Goal: Use online tool/utility: Utilize a website feature to perform a specific function

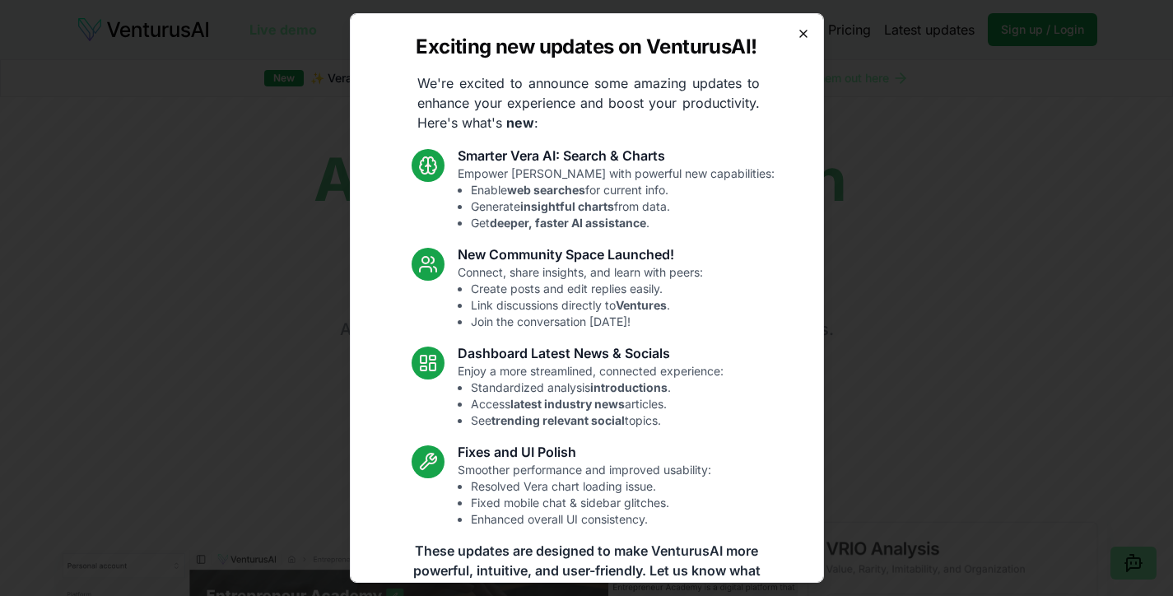
click at [800, 32] on icon "button" at bounding box center [803, 33] width 7 height 7
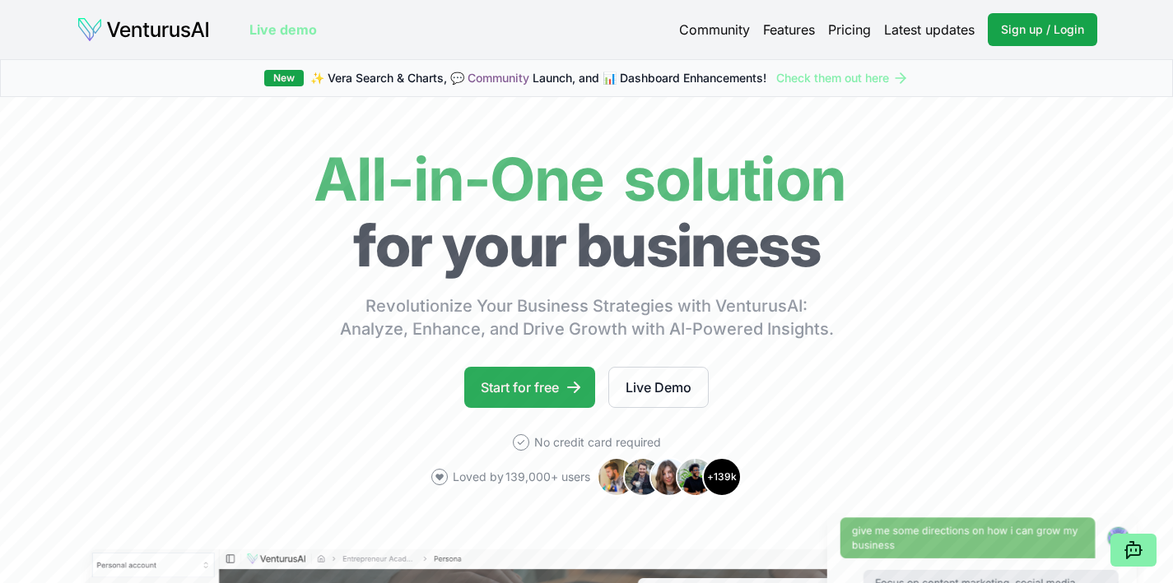
click at [532, 380] on link "Start for free" at bounding box center [529, 387] width 131 height 41
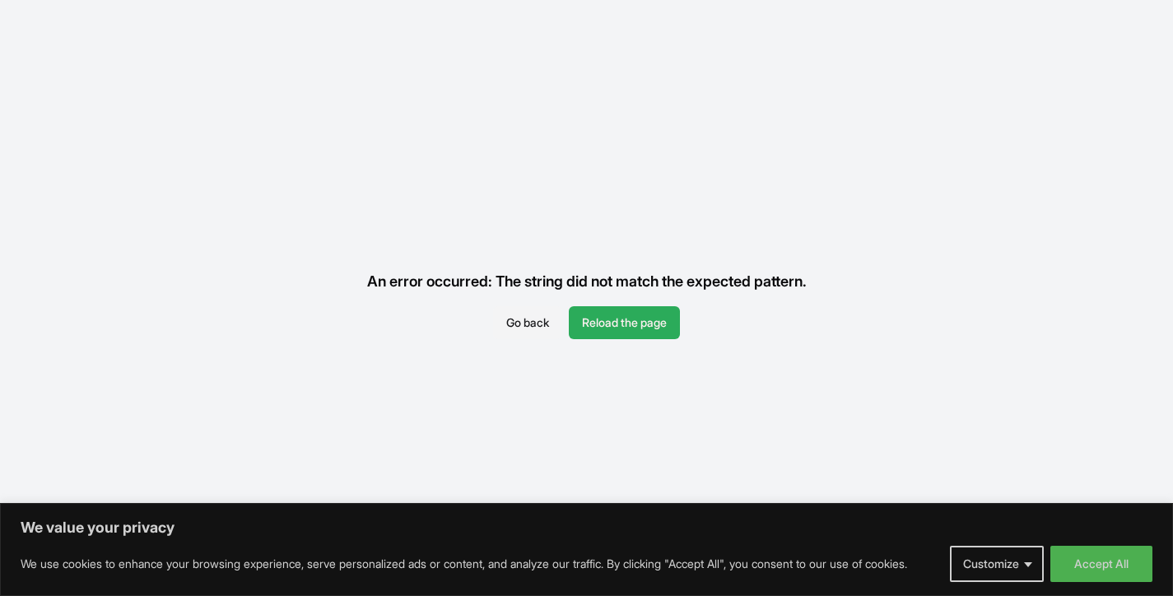
click at [651, 309] on button "Reload the page" at bounding box center [624, 322] width 111 height 33
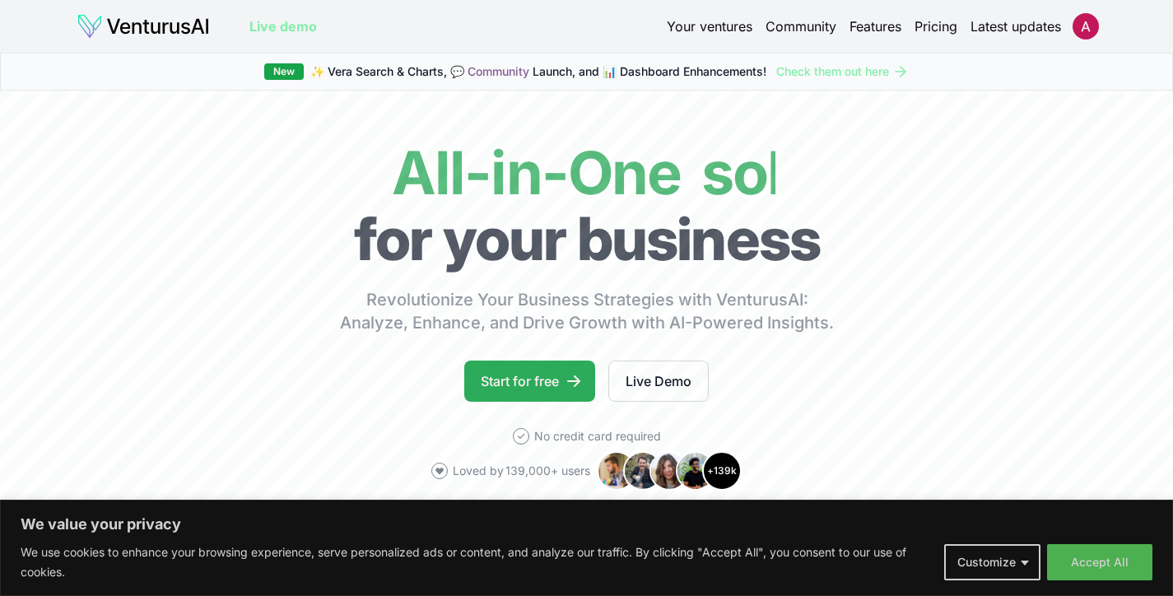
click at [554, 367] on link "Start for free" at bounding box center [529, 380] width 131 height 41
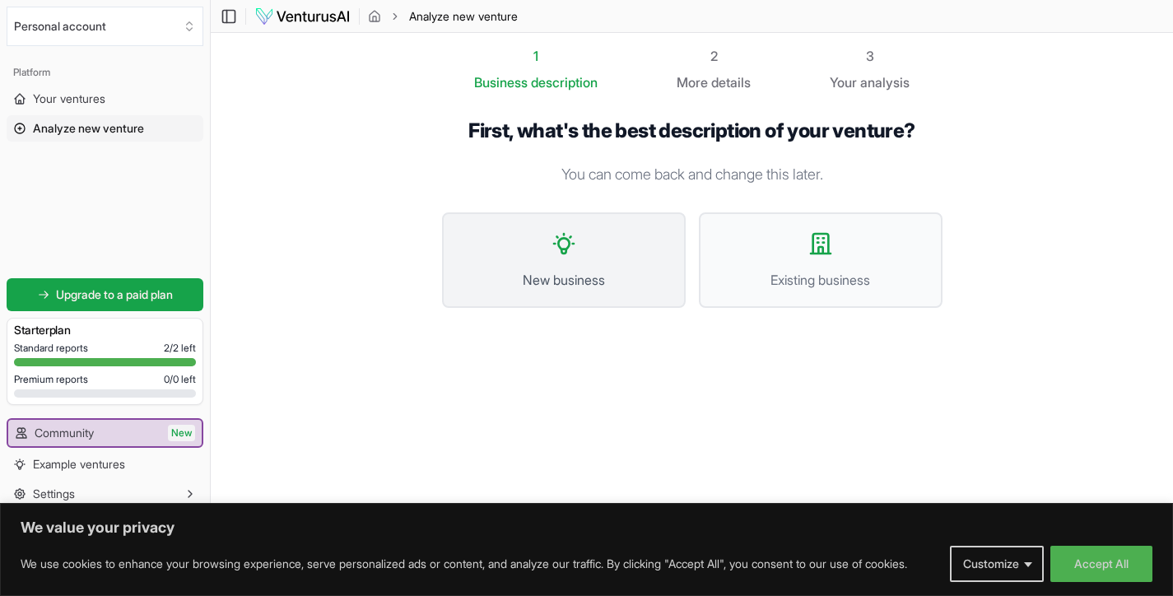
click at [603, 265] on button "New business" at bounding box center [564, 259] width 244 height 95
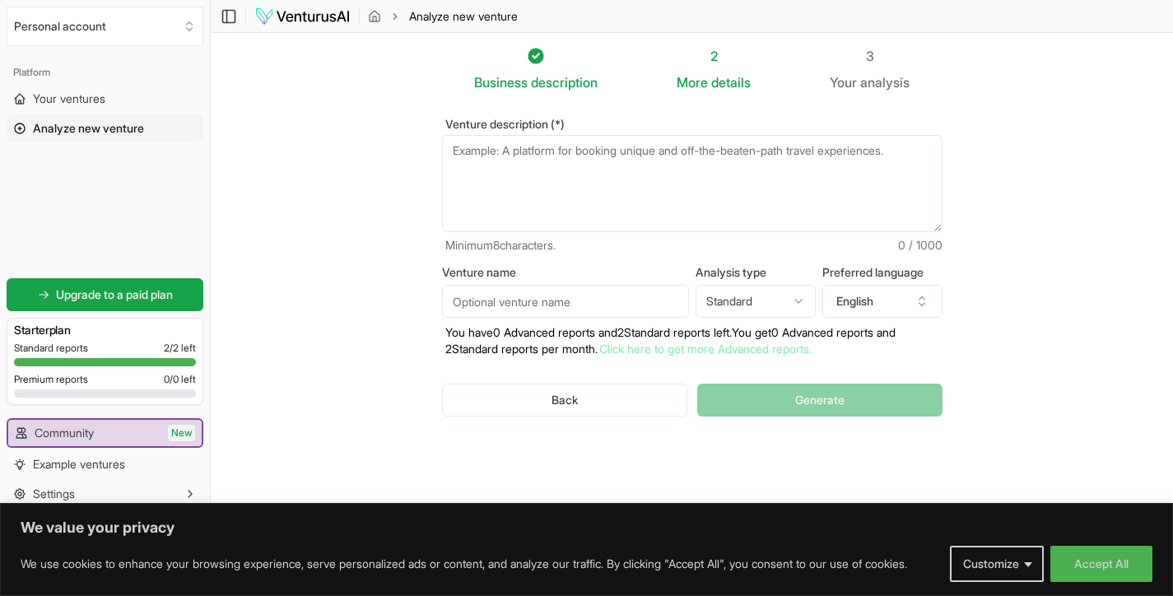
click at [661, 181] on textarea "Venture description (*)" at bounding box center [692, 183] width 500 height 97
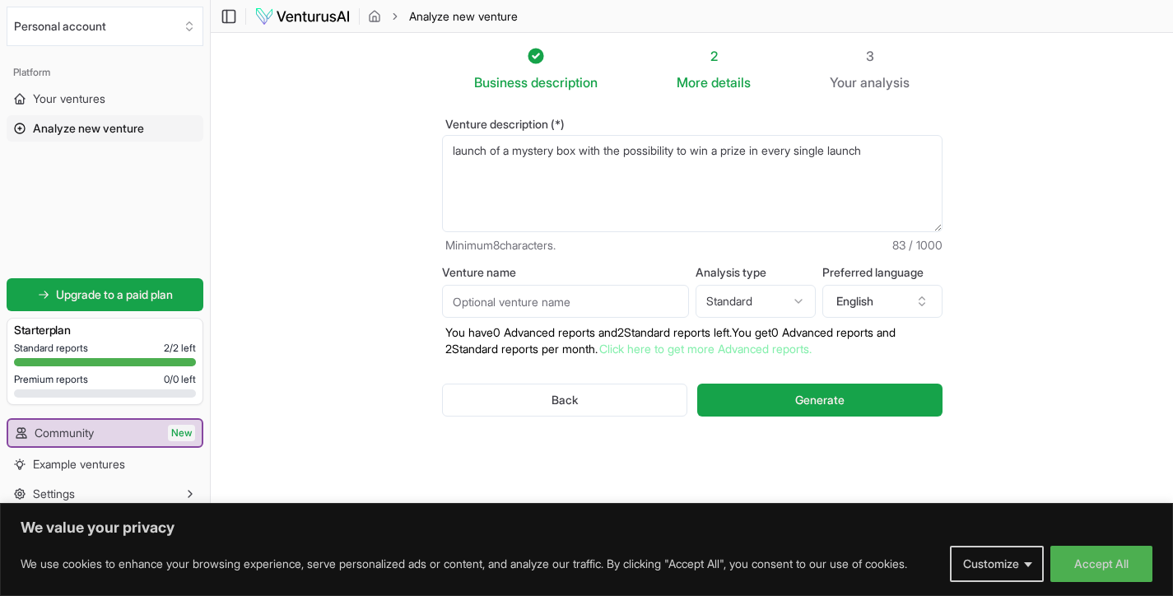
type textarea "launch of a mystery box with the possibility to win a prize in every single lau…"
click at [797, 298] on html "We value your privacy We use cookies to enhance your browsing experience, serve…" at bounding box center [586, 298] width 1173 height 596
click at [923, 303] on html "We value your privacy We use cookies to enhance your browsing experience, serve…" at bounding box center [586, 298] width 1173 height 596
click at [923, 303] on icon "button" at bounding box center [921, 304] width 6 height 2
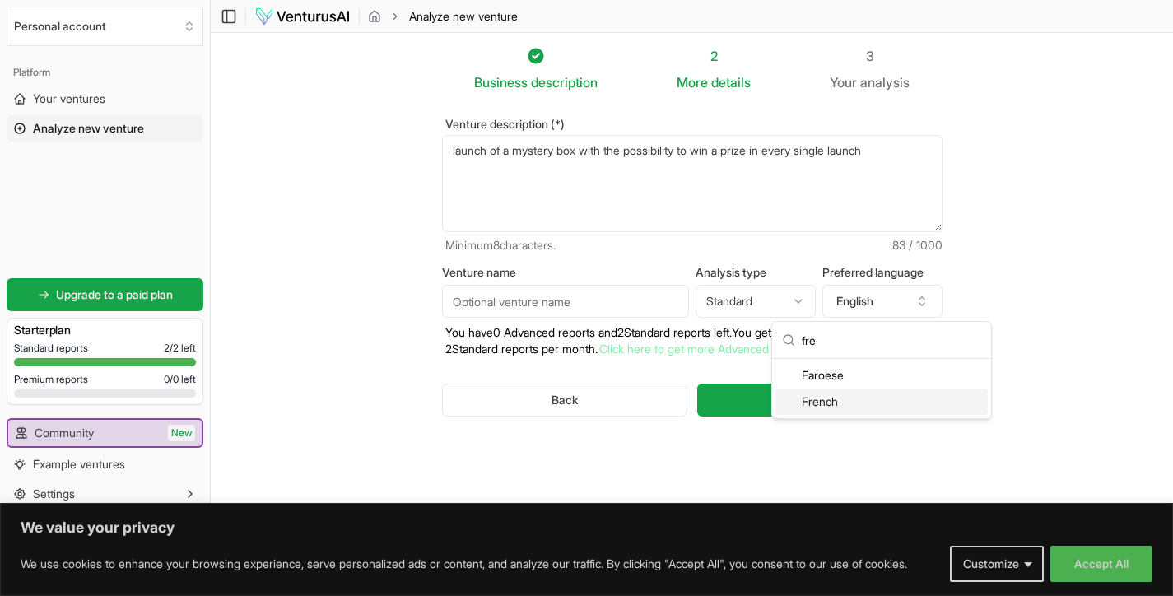
type input "fre"
click at [823, 402] on div "French" at bounding box center [881, 401] width 212 height 26
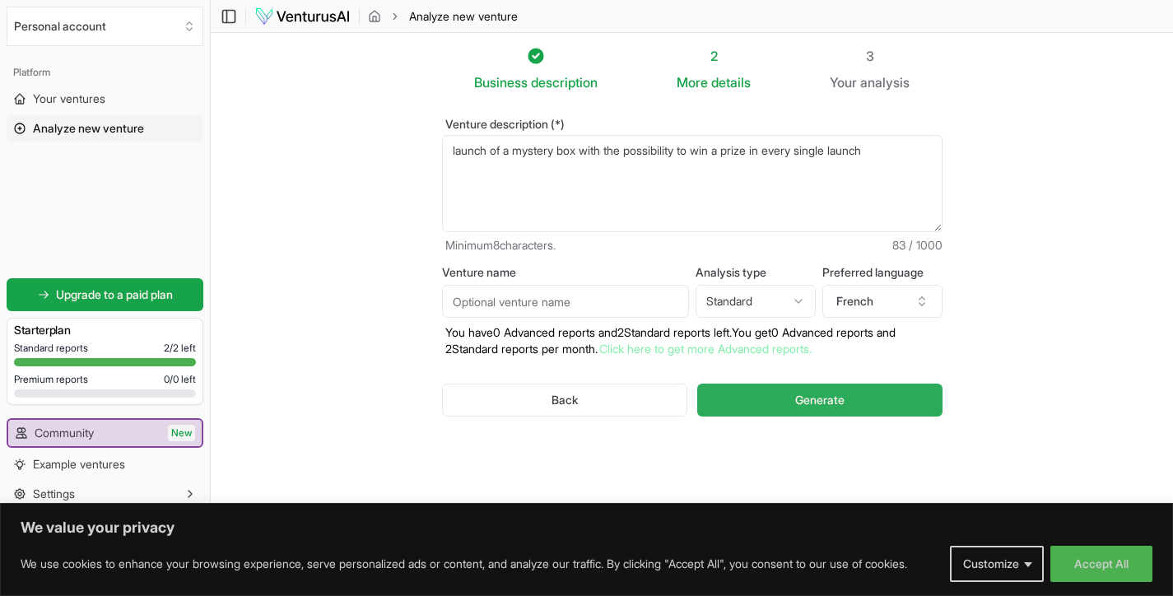
click at [786, 400] on button "Generate" at bounding box center [819, 399] width 244 height 33
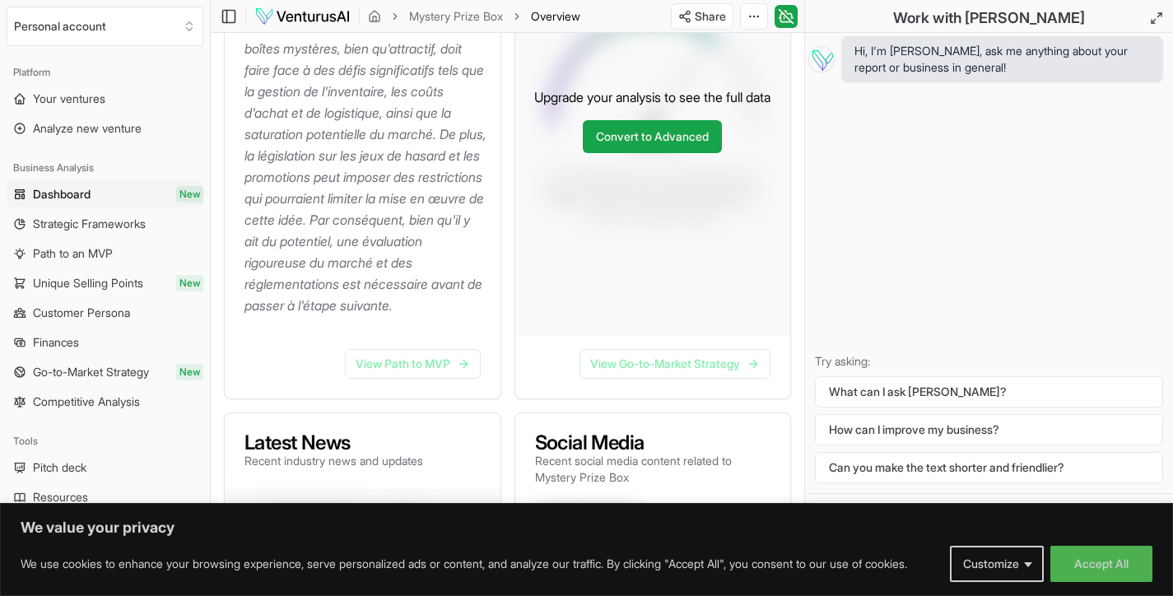
scroll to position [464, 0]
